Goal: Task Accomplishment & Management: Manage account settings

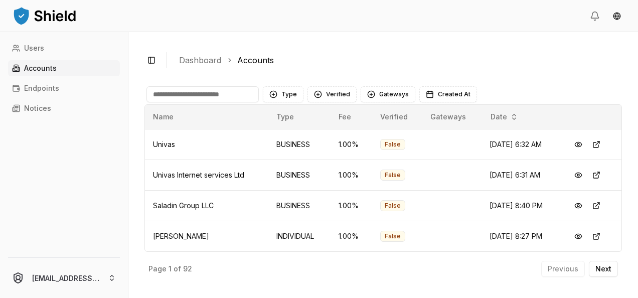
click at [210, 88] on input at bounding box center [203, 94] width 112 height 16
type input "***"
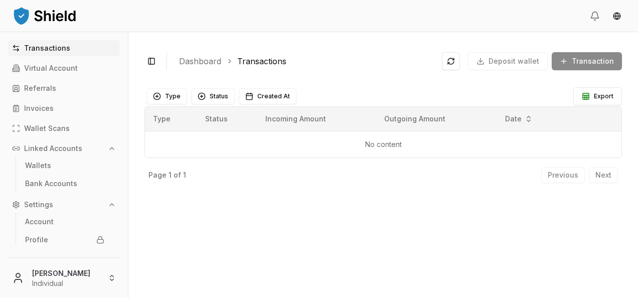
scroll to position [21, 0]
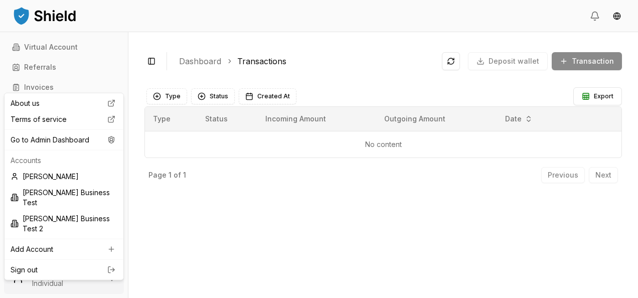
click at [47, 288] on html "Transactions Virtual Account Referrals Invoices Wallet Scans Linked Accounts Wa…" at bounding box center [319, 149] width 638 height 298
click at [64, 143] on div "Go to Admin Dashboard" at bounding box center [64, 140] width 115 height 16
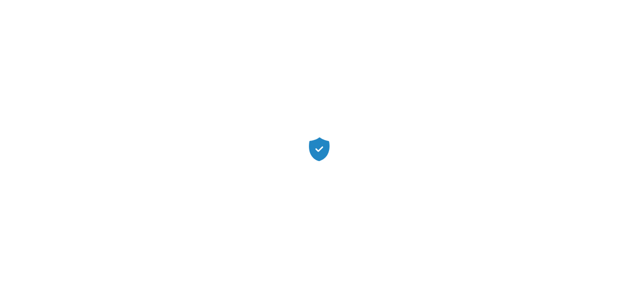
scroll to position [0, 0]
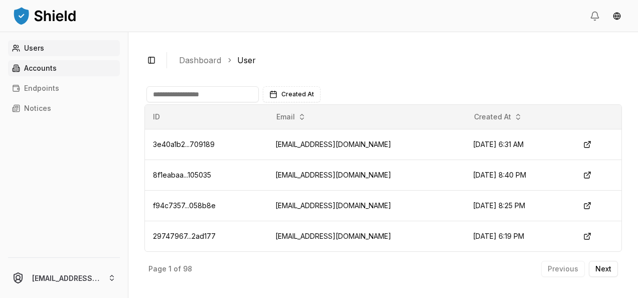
click at [57, 75] on link "Accounts" at bounding box center [64, 68] width 112 height 16
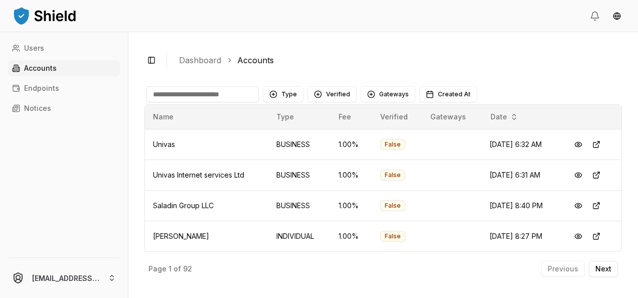
click at [187, 95] on input at bounding box center [203, 94] width 112 height 16
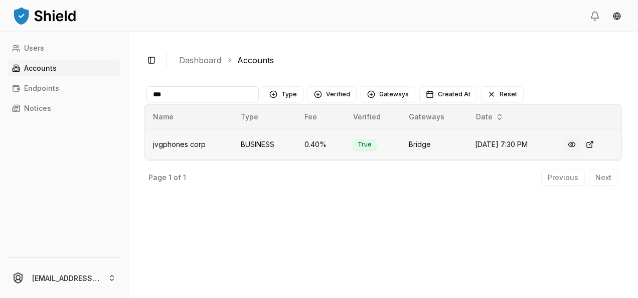
type input "***"
click at [576, 145] on button at bounding box center [572, 144] width 18 height 18
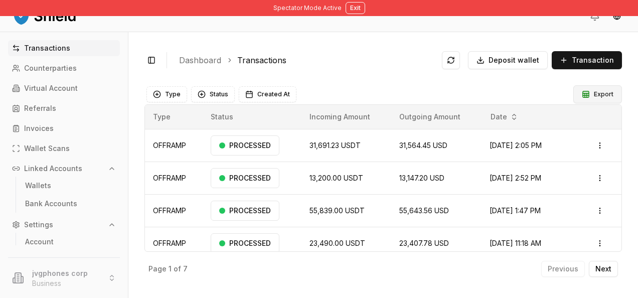
click at [584, 88] on button "Export" at bounding box center [598, 94] width 49 height 18
click at [594, 144] on html "Spectator Mode Active Exit Transactions Counterparties Virtual Account Referral…" at bounding box center [319, 149] width 638 height 298
